Goal: Transaction & Acquisition: Purchase product/service

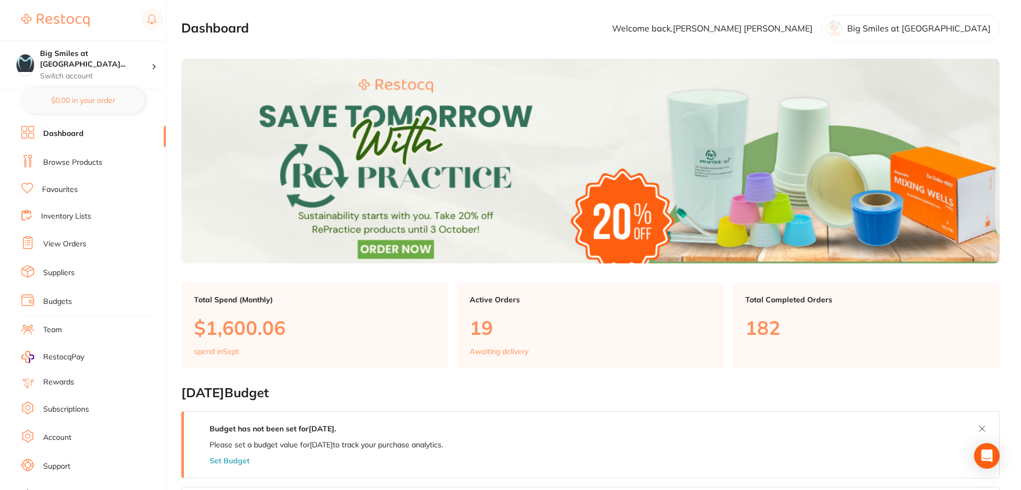
click at [62, 160] on link "Browse Products" at bounding box center [72, 162] width 59 height 11
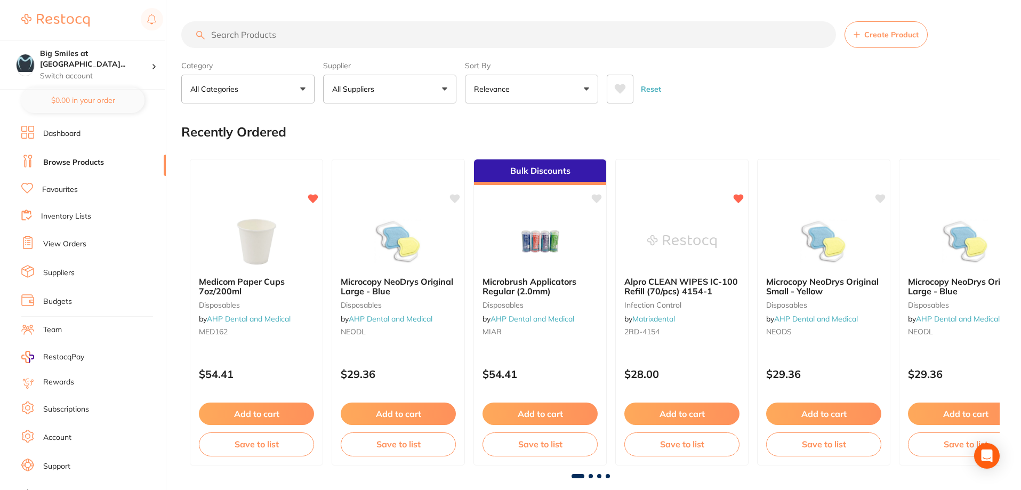
click at [264, 35] on input "search" at bounding box center [508, 34] width 655 height 27
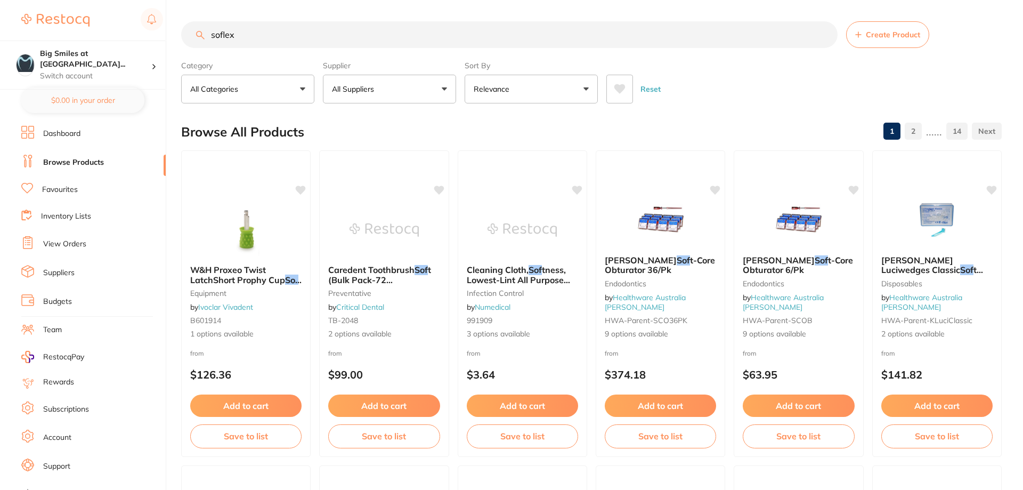
type input "soflex"
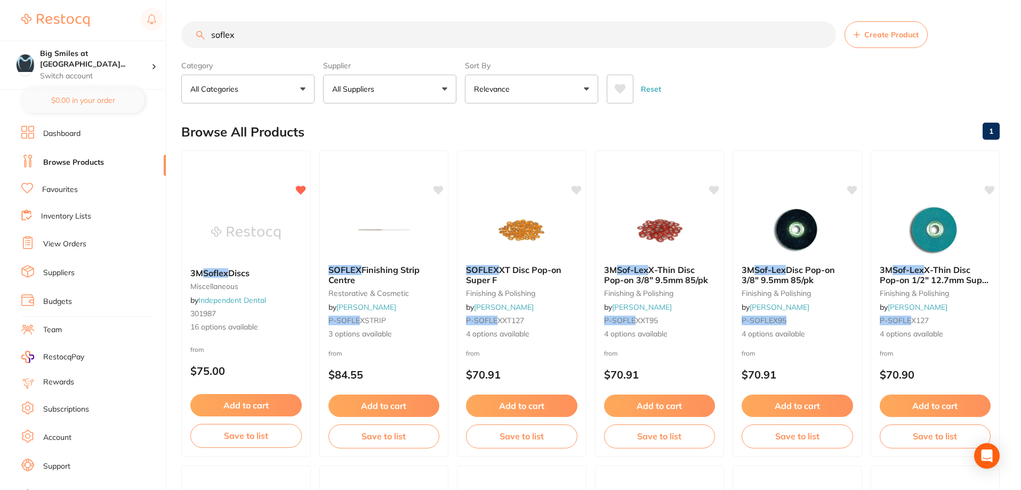
click at [520, 265] on span "XT Disc Pop-on Super F" at bounding box center [513, 274] width 95 height 20
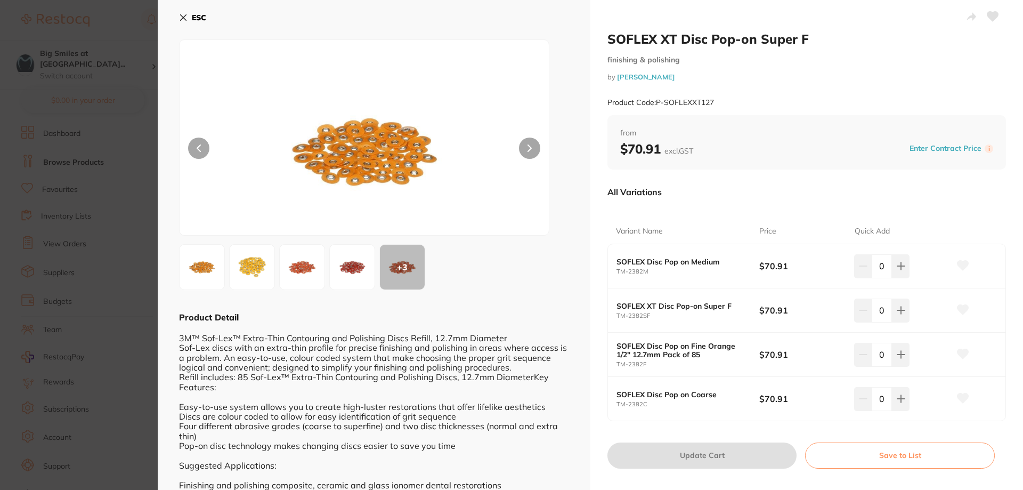
click at [358, 271] on img at bounding box center [352, 267] width 38 height 38
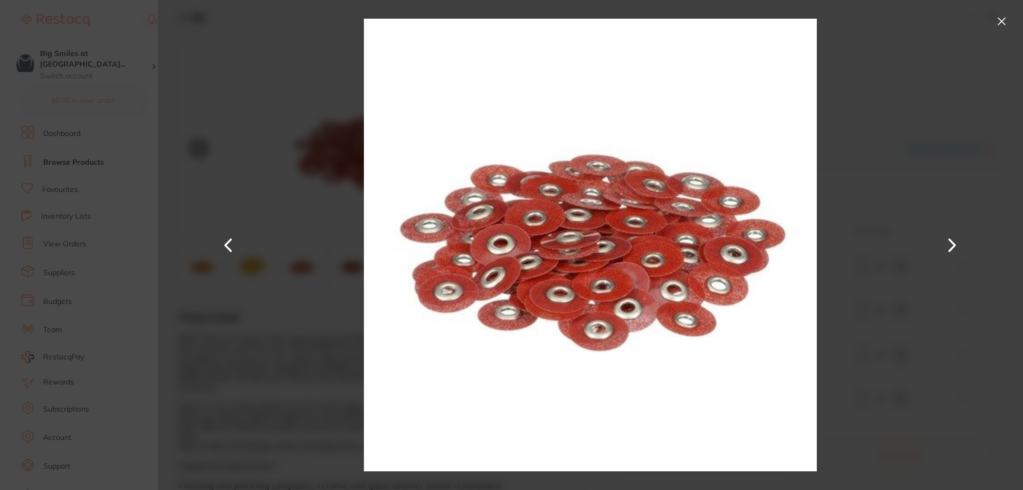
click at [228, 246] on button at bounding box center [229, 245] width 26 height 245
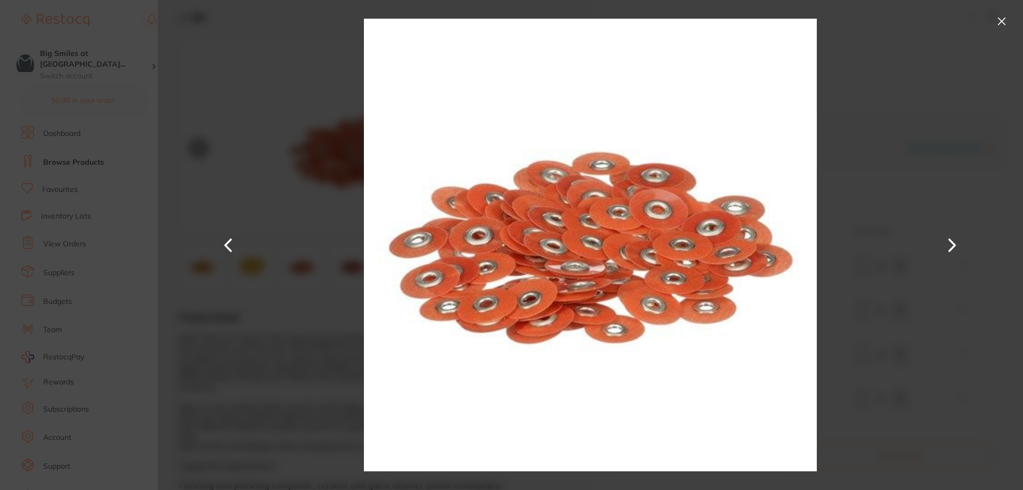
click at [228, 246] on button at bounding box center [229, 245] width 26 height 245
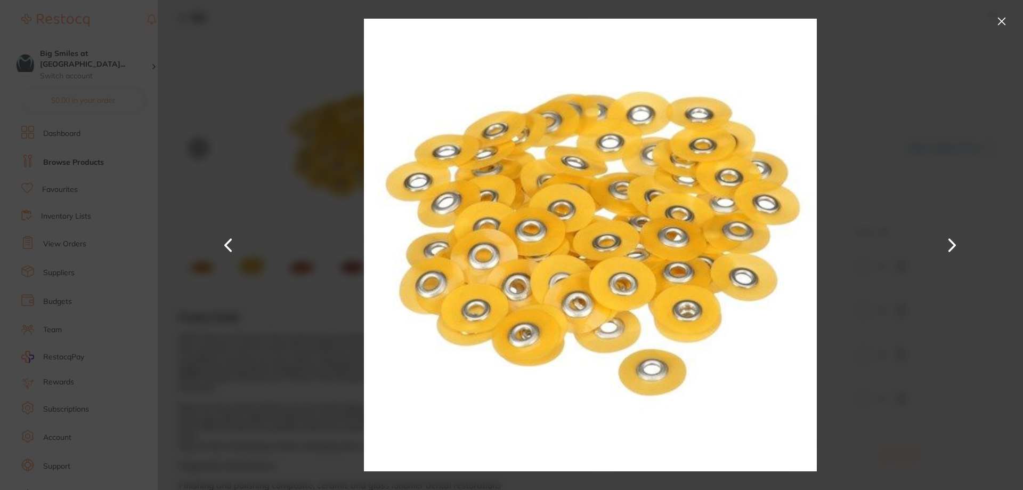
click at [1004, 19] on button at bounding box center [1002, 21] width 17 height 17
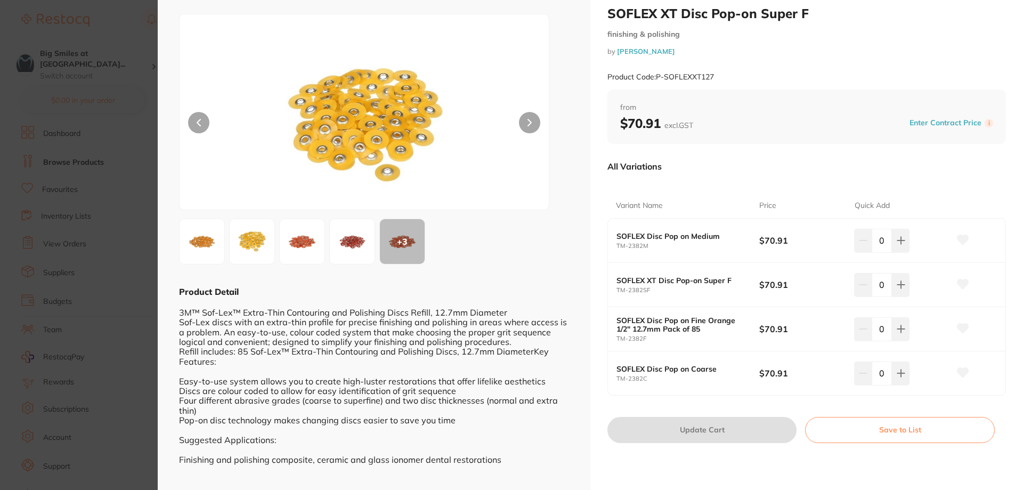
scroll to position [36, 0]
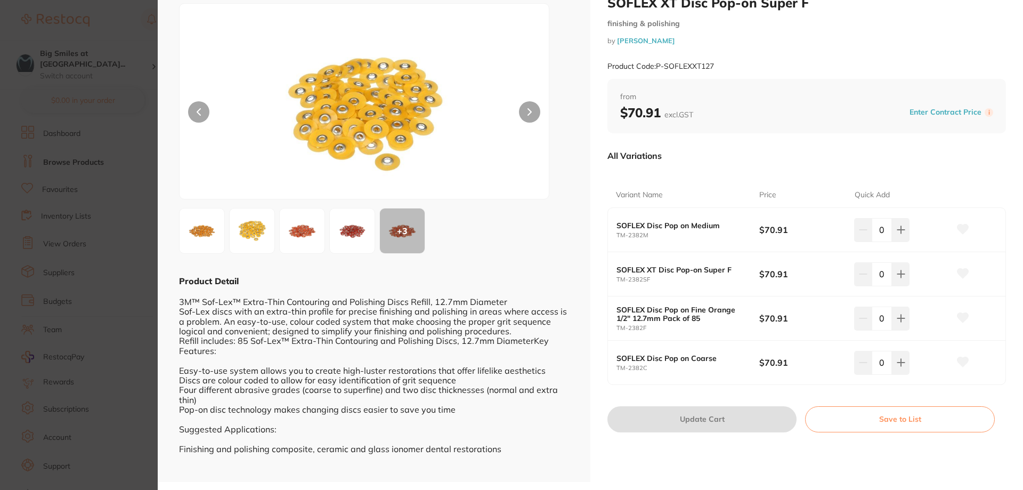
click at [317, 231] on img at bounding box center [302, 231] width 38 height 38
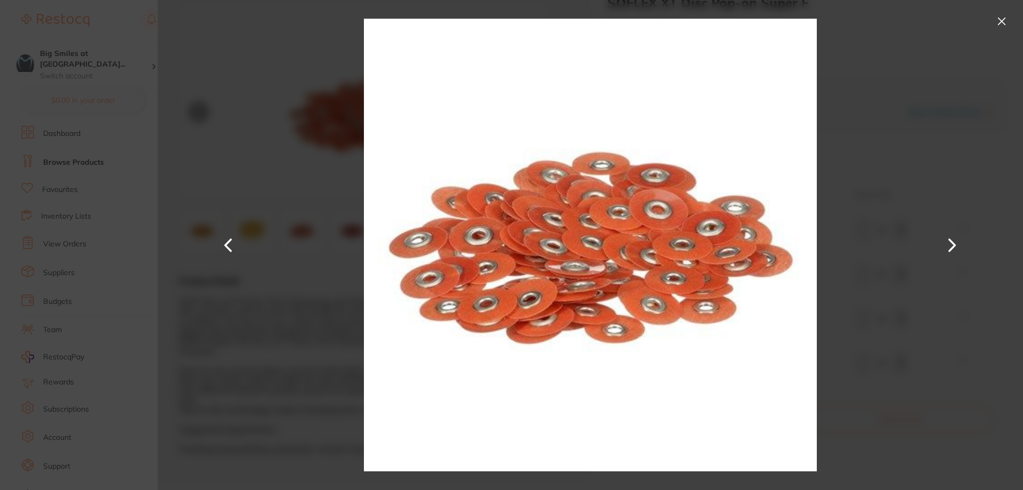
click at [1001, 21] on button at bounding box center [1002, 21] width 17 height 17
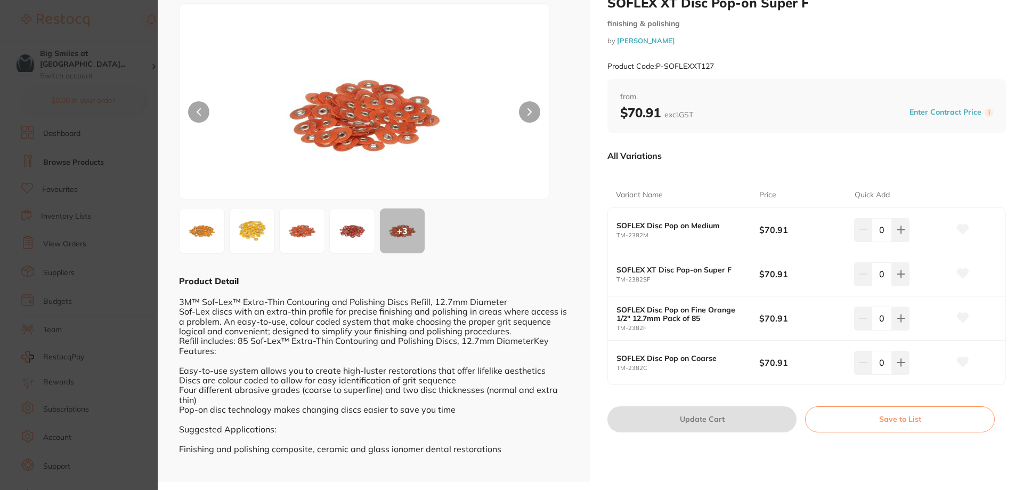
click at [693, 322] on b "SOFLEX Disc Pop on Fine Orange 1/2" 12.7mm Pack of 85" at bounding box center [681, 313] width 128 height 17
drag, startPoint x: 704, startPoint y: 319, endPoint x: 603, endPoint y: 310, distance: 100.7
click at [603, 310] on div "SOFLEX XT Disc Pop-on Super F finishing & polishing by [PERSON_NAME] Product Co…" at bounding box center [807, 223] width 433 height 518
click at [905, 316] on button at bounding box center [901, 317] width 18 height 23
type input "1"
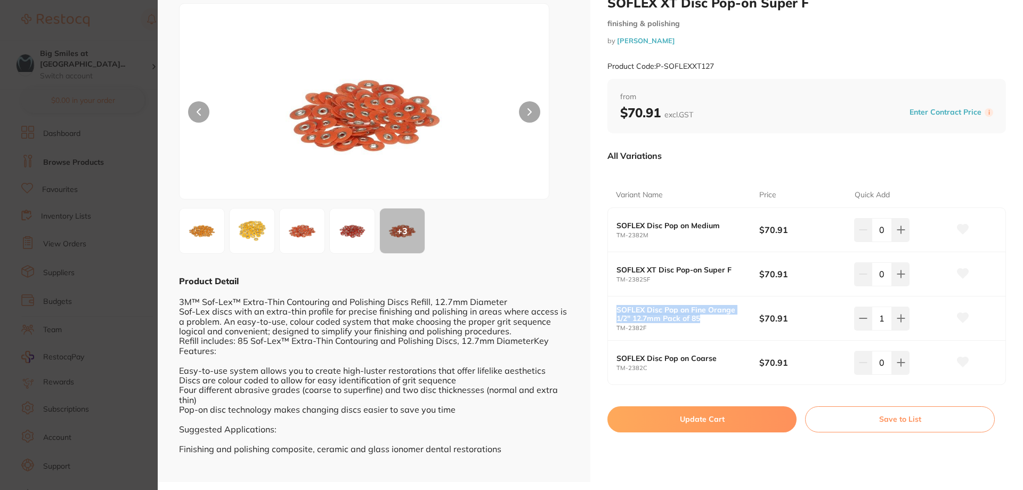
scroll to position [0, 0]
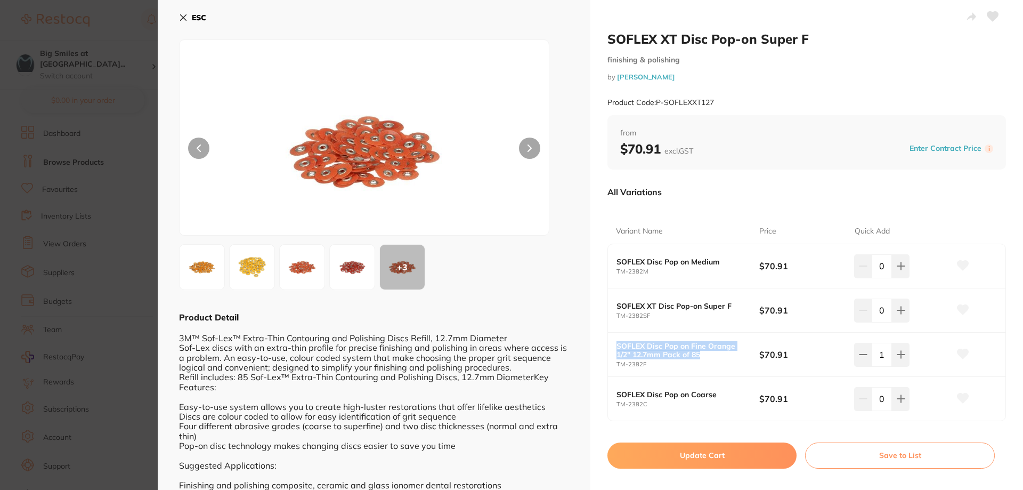
click at [182, 15] on icon at bounding box center [184, 18] width 6 height 6
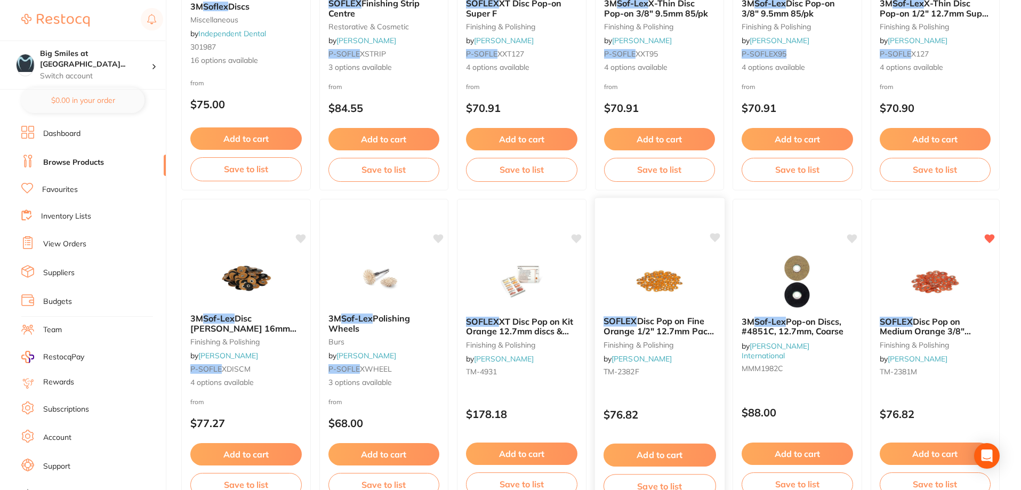
scroll to position [480, 0]
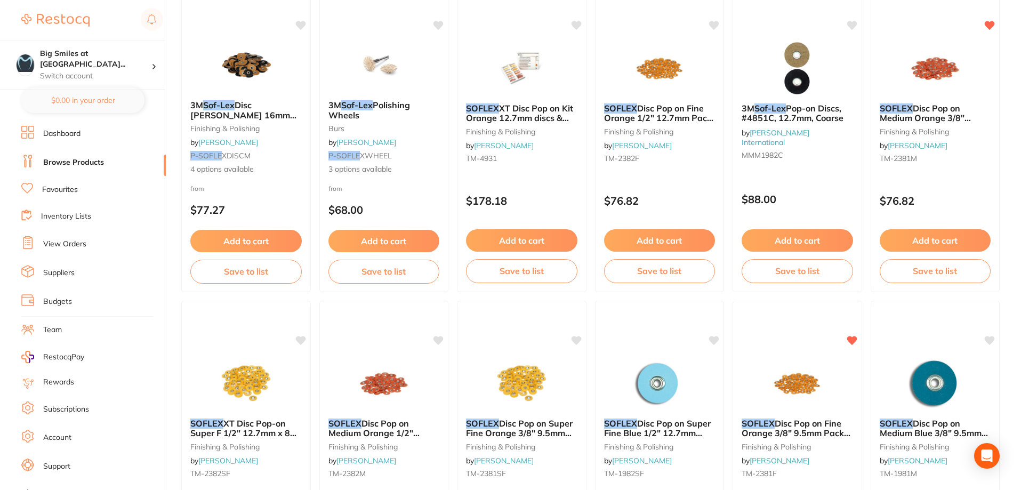
click at [667, 110] on span "Disc Pop on Fine Orange 1/2" 12.7mm Pack of 85" at bounding box center [658, 118] width 109 height 30
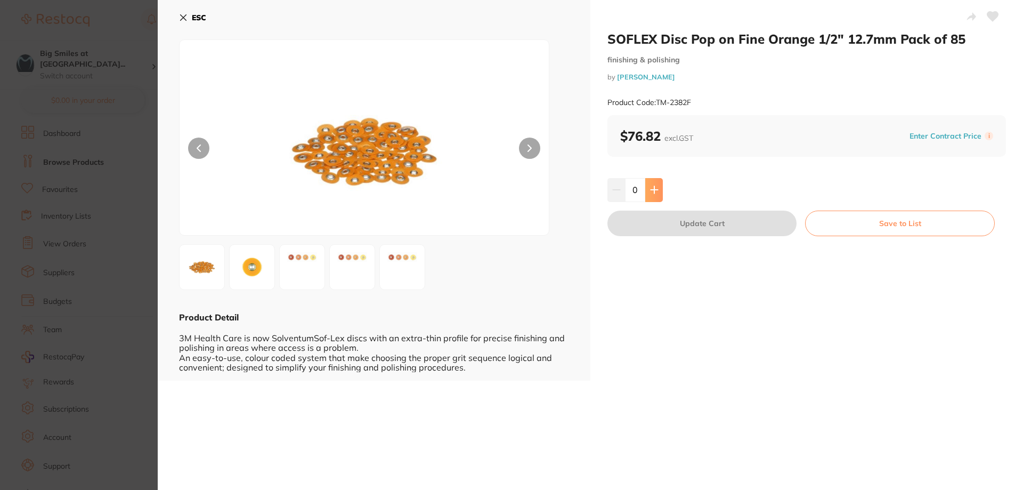
click at [652, 187] on icon at bounding box center [654, 190] width 7 height 7
type input "1"
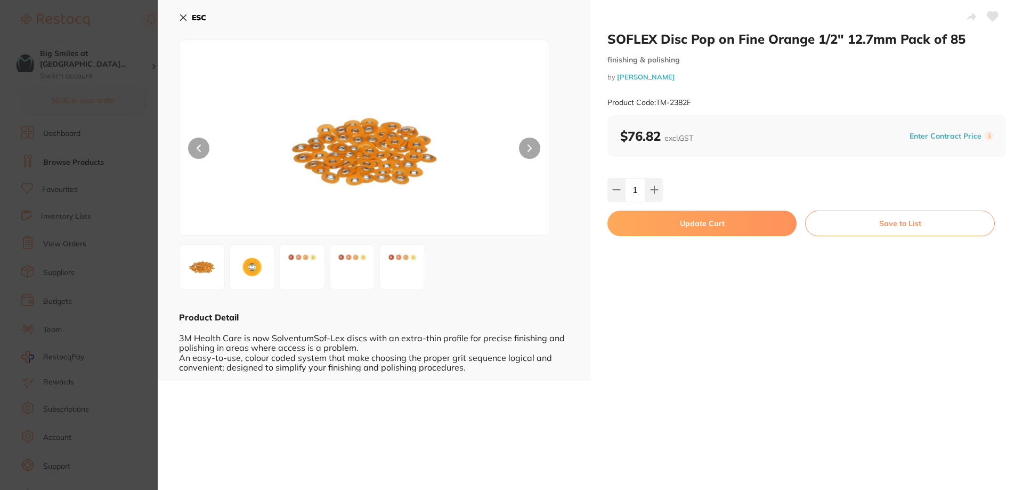
click at [685, 223] on button "Update Cart" at bounding box center [702, 224] width 189 height 26
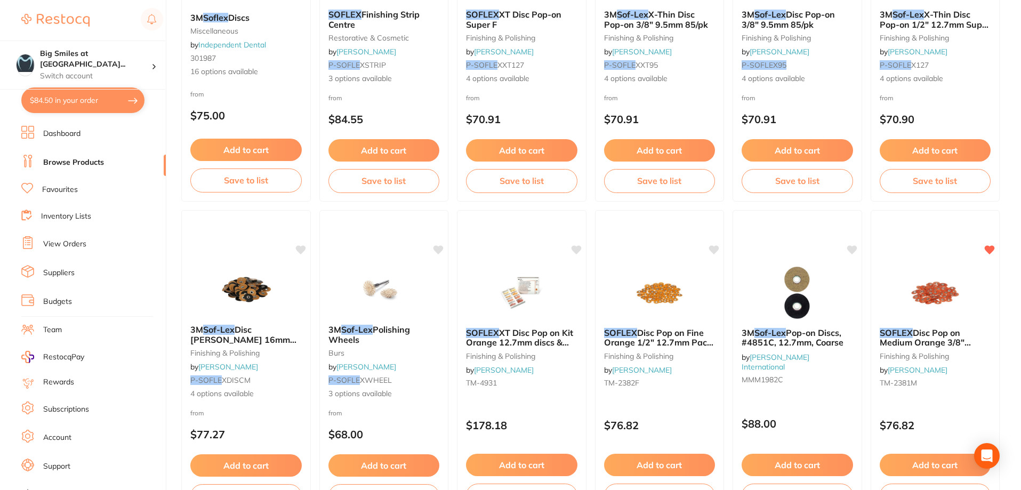
scroll to position [213, 0]
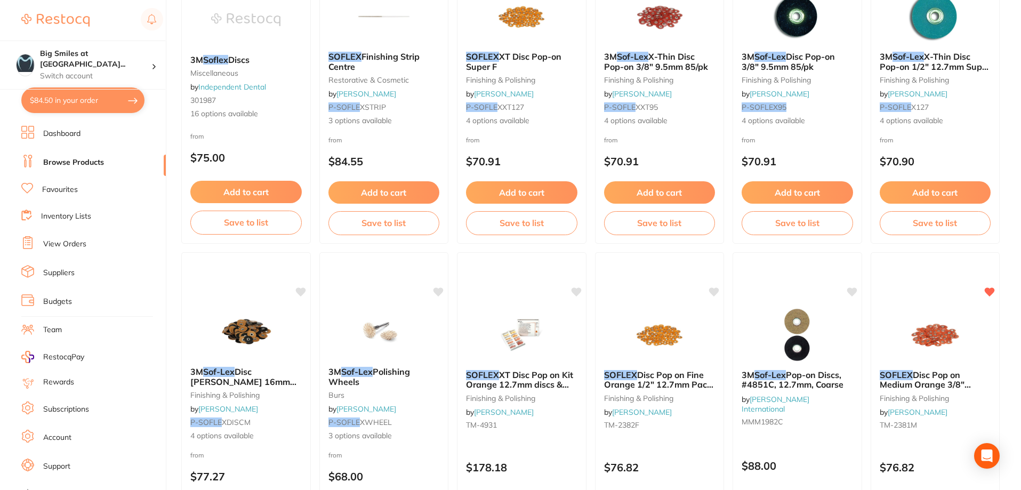
click at [88, 106] on button "$84.50 in your order" at bounding box center [82, 100] width 123 height 26
checkbox input "true"
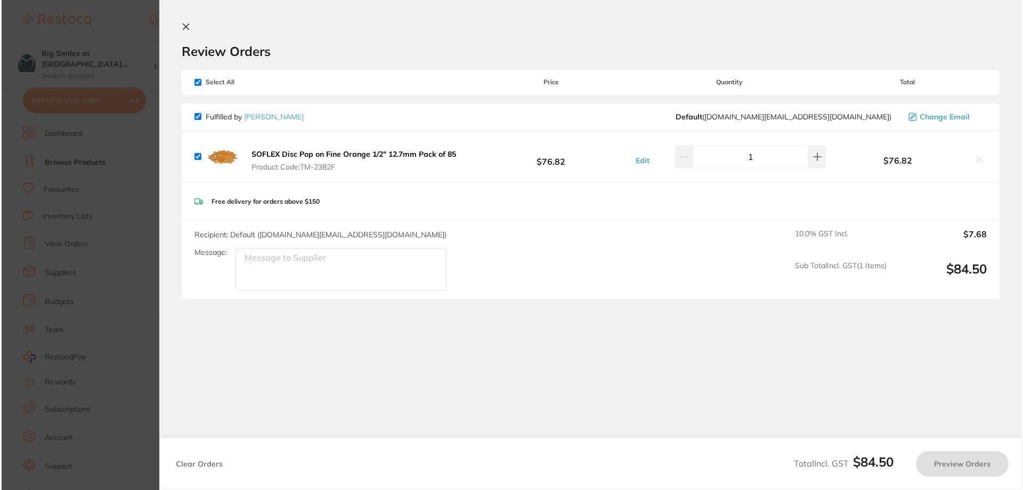
scroll to position [0, 0]
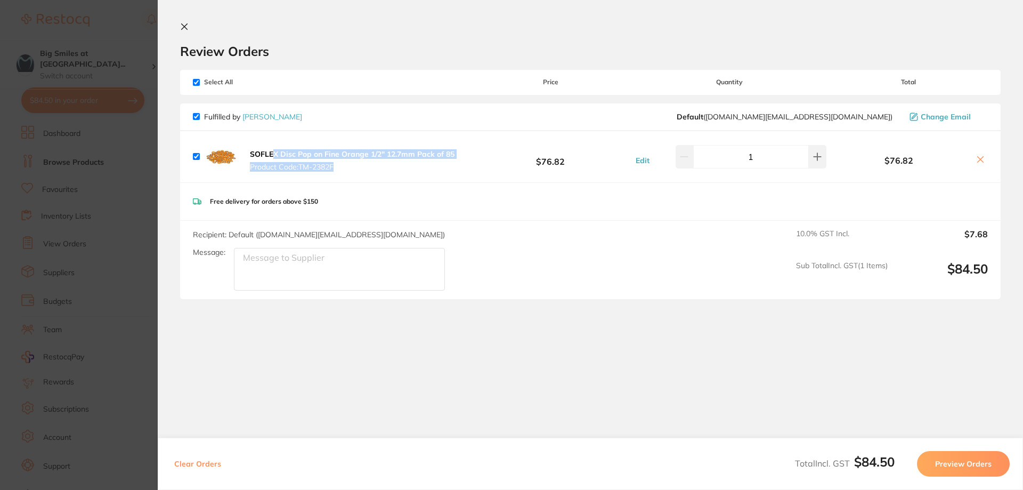
drag, startPoint x: 468, startPoint y: 154, endPoint x: 274, endPoint y: 132, distance: 195.2
click at [274, 132] on div "SOFLEX Disc Pop on Fine Orange 1/2" 12.7mm Pack of 85 Product Code: TM-2382F $7…" at bounding box center [590, 156] width 821 height 51
click at [407, 41] on div "Review Orders" at bounding box center [590, 40] width 821 height 37
click at [255, 150] on button "SOFLEX Disc Pop on Fine Orange 1/2" 12.7mm Pack of 85 Product Code: TM-2382F" at bounding box center [352, 160] width 211 height 22
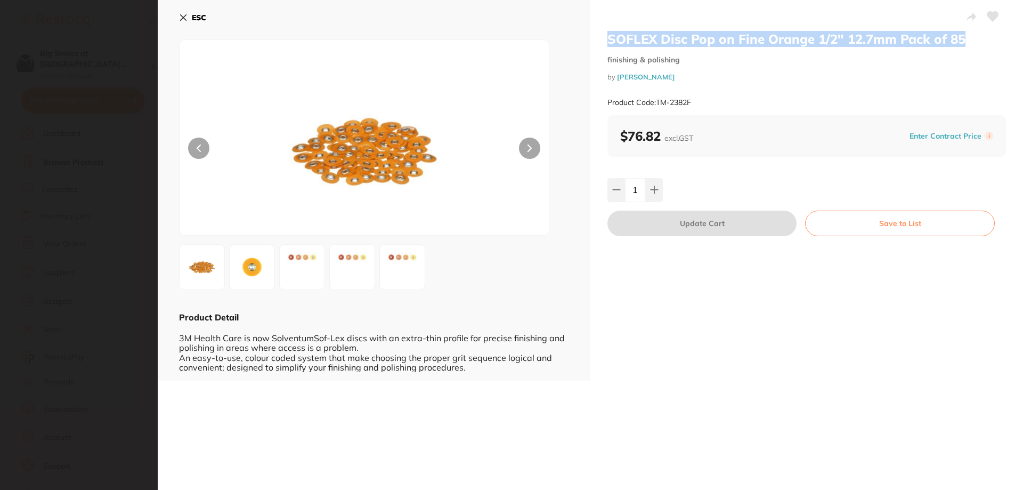
drag, startPoint x: 971, startPoint y: 39, endPoint x: 596, endPoint y: 43, distance: 374.7
click at [596, 43] on div "SOFLEX Disc Pop on Fine Orange 1/2" 12.7mm Pack of 85 finishing & polishing by …" at bounding box center [807, 190] width 433 height 381
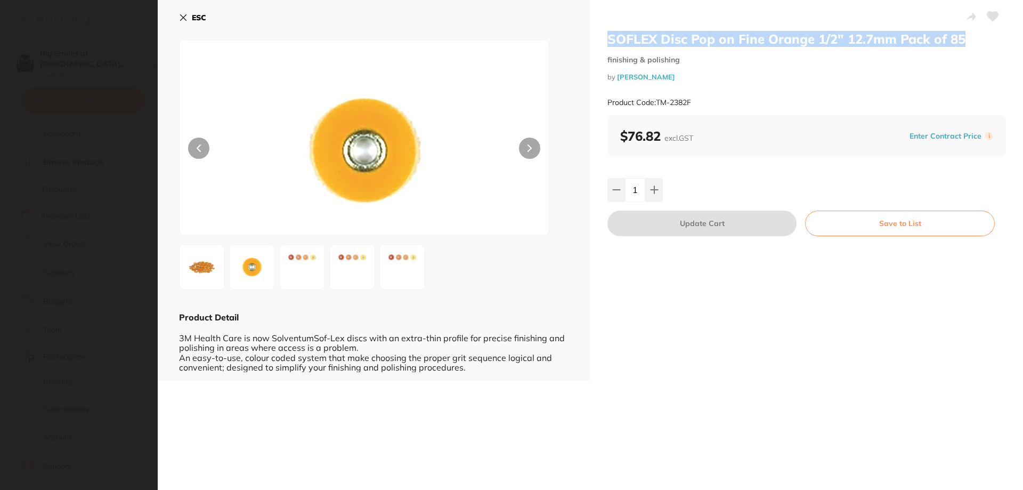
copy h2 "SOFLEX Disc Pop on Fine Orange 1/2" 12.7mm Pack of 85"
